Goal: Information Seeking & Learning: Find specific fact

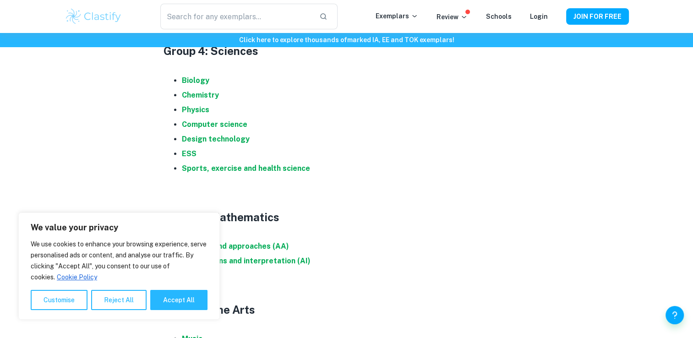
scroll to position [698, 0]
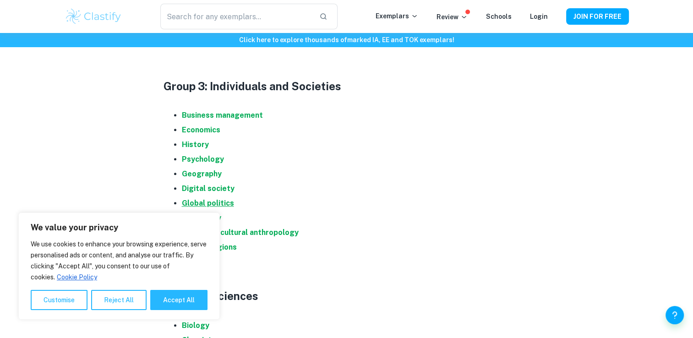
click at [214, 199] on strong "Global politics" at bounding box center [208, 203] width 52 height 9
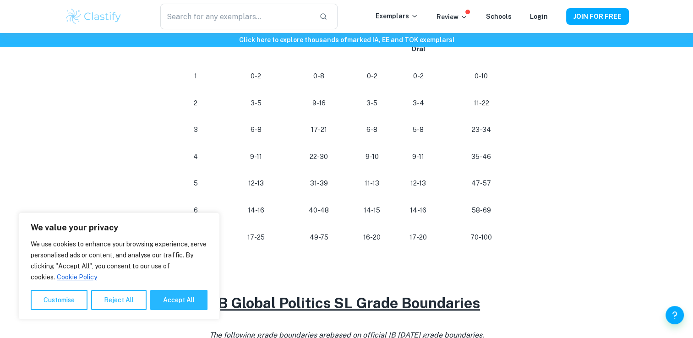
scroll to position [543, 0]
click at [459, 262] on p at bounding box center [347, 257] width 366 height 14
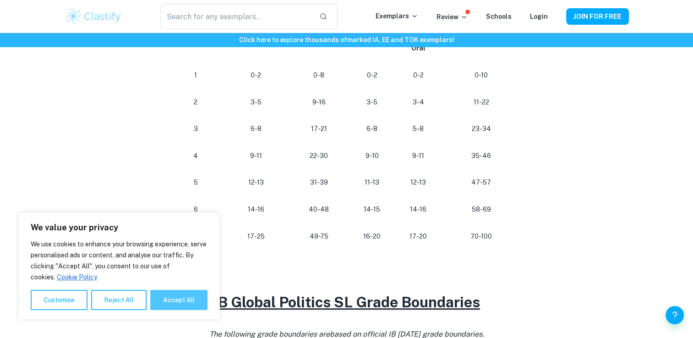
click at [172, 303] on button "Accept All" at bounding box center [178, 300] width 57 height 20
checkbox input "true"
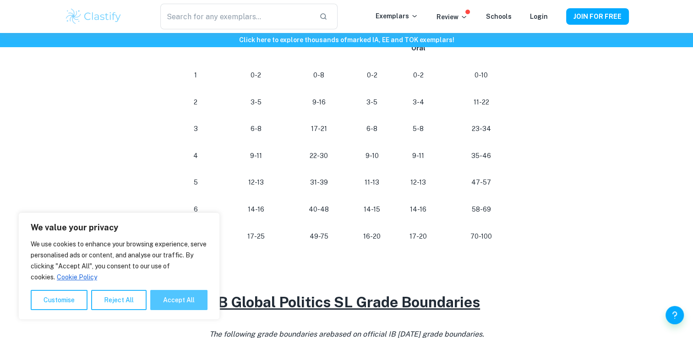
checkbox input "true"
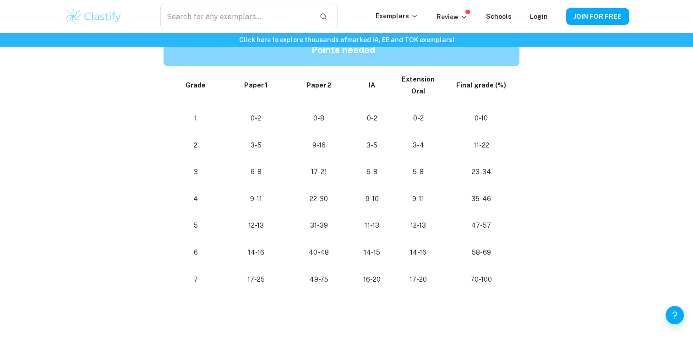
scroll to position [500, 0]
drag, startPoint x: 328, startPoint y: 281, endPoint x: 309, endPoint y: 284, distance: 19.0
click at [309, 284] on p "49-75" at bounding box center [319, 280] width 49 height 12
drag, startPoint x: 471, startPoint y: 279, endPoint x: 509, endPoint y: 286, distance: 38.6
click at [509, 286] on td "70-100" at bounding box center [483, 280] width 80 height 27
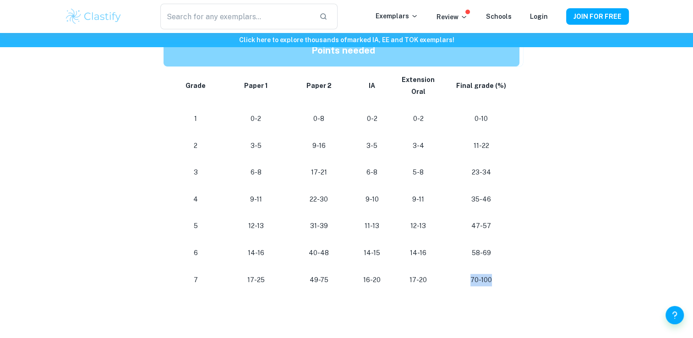
drag, startPoint x: 509, startPoint y: 286, endPoint x: 489, endPoint y: 284, distance: 19.8
click at [489, 284] on p "70-100" at bounding box center [481, 280] width 62 height 12
click at [319, 281] on p "49-75" at bounding box center [319, 280] width 49 height 12
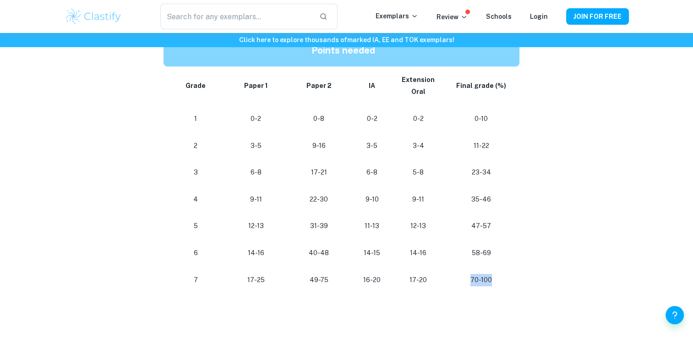
drag, startPoint x: 471, startPoint y: 281, endPoint x: 500, endPoint y: 282, distance: 29.3
click at [500, 282] on p "70-100" at bounding box center [481, 280] width 62 height 12
